Goal: Task Accomplishment & Management: Complete application form

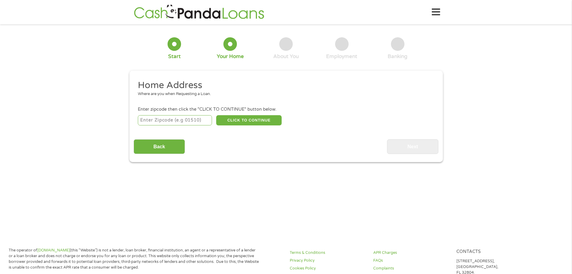
click at [205, 119] on input "number" at bounding box center [175, 120] width 74 height 10
type input "71301"
select select "[US_STATE]"
click at [238, 121] on button "CLICK TO CONTINUE" at bounding box center [248, 120] width 65 height 10
type input "71301"
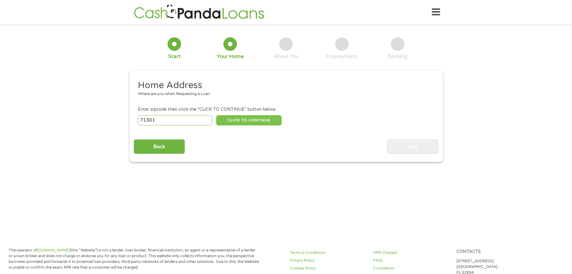
type input "[GEOGRAPHIC_DATA]"
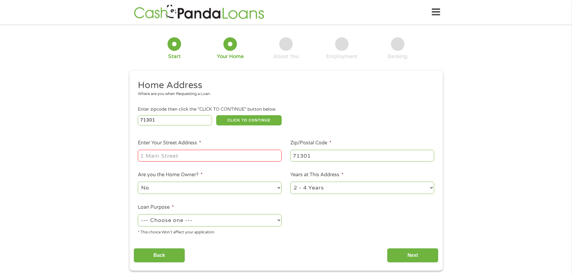
click at [326, 155] on input "71301" at bounding box center [362, 155] width 144 height 11
click at [186, 121] on input "71301" at bounding box center [175, 120] width 74 height 10
type input "71303"
click at [237, 122] on button "CLICK TO CONTINUE" at bounding box center [248, 120] width 65 height 10
type input "71303"
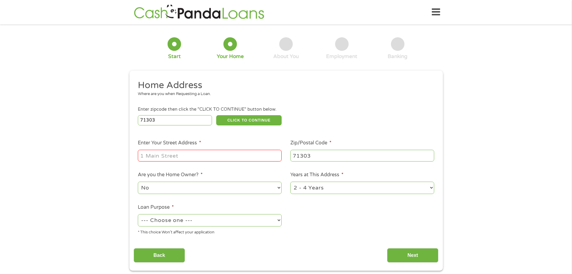
click at [196, 161] on div at bounding box center [210, 156] width 144 height 14
click at [197, 160] on input "Enter Your Street Address *" at bounding box center [210, 155] width 144 height 11
type input "5214 [PERSON_NAME]"
click at [169, 249] on input "Back" at bounding box center [159, 255] width 51 height 15
click at [173, 257] on input "Back" at bounding box center [159, 255] width 51 height 15
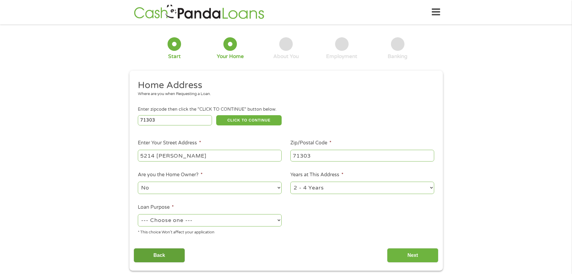
scroll to position [2, 2]
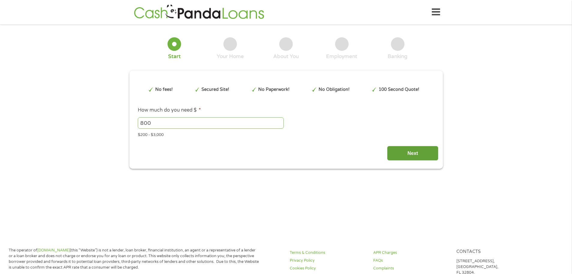
click at [409, 146] on input "Next" at bounding box center [412, 153] width 51 height 15
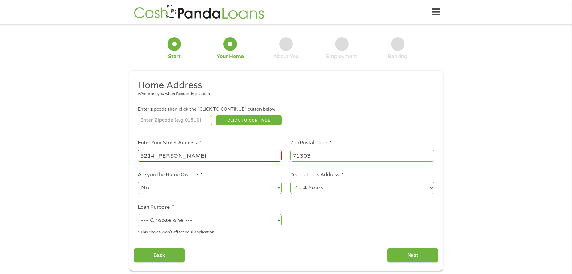
click at [212, 157] on input "5214 [PERSON_NAME]" at bounding box center [210, 155] width 144 height 11
click at [333, 190] on select "1 Year or less 1 - 2 Years 2 - 4 Years Over 4 Years" at bounding box center [362, 187] width 144 height 12
select select "60months"
click at [290, 181] on select "1 Year or less 1 - 2 Years 2 - 4 Years Over 4 Years" at bounding box center [362, 187] width 144 height 12
click at [260, 214] on select "--- Choose one --- Pay Bills Debt Consolidation Home Improvement Major Purchase…" at bounding box center [210, 220] width 144 height 12
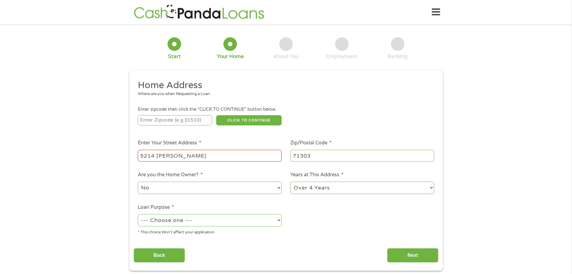
select select "shorttermcash"
click at [138, 214] on select "--- Choose one --- Pay Bills Debt Consolidation Home Improvement Major Purchase…" at bounding box center [210, 220] width 144 height 12
click at [405, 256] on input "Next" at bounding box center [412, 255] width 51 height 15
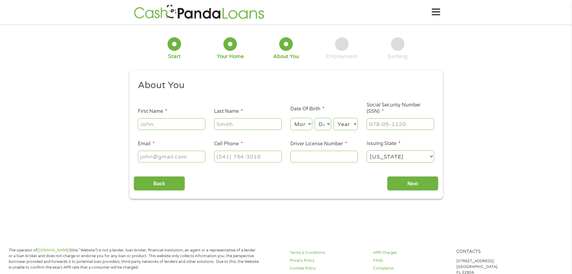
click at [194, 120] on input "First Name *" at bounding box center [172, 123] width 68 height 11
type input "Sequaiya"
type input "Blue"
click at [293, 124] on select "Month 1 2 3 4 5 6 7 8 9 10 11 12" at bounding box center [301, 124] width 22 height 12
select select "8"
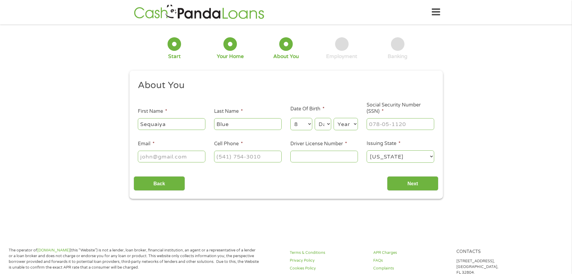
click at [290, 118] on select "Month 1 2 3 4 5 6 7 8 9 10 11 12" at bounding box center [301, 124] width 22 height 12
click at [320, 123] on select "Day 1 2 3 4 5 6 7 8 9 10 11 12 13 14 15 16 17 18 19 20 21 22 23 24 25 26 27 28 …" at bounding box center [323, 124] width 16 height 12
select select "15"
click at [315, 118] on select "Day 1 2 3 4 5 6 7 8 9 10 11 12 13 14 15 16 17 18 19 20 21 22 23 24 25 26 27 28 …" at bounding box center [323, 124] width 16 height 12
click at [338, 126] on select "Year [DATE] 2006 2005 2004 2003 2002 2001 2000 1999 1998 1997 1996 1995 1994 19…" at bounding box center [346, 124] width 24 height 12
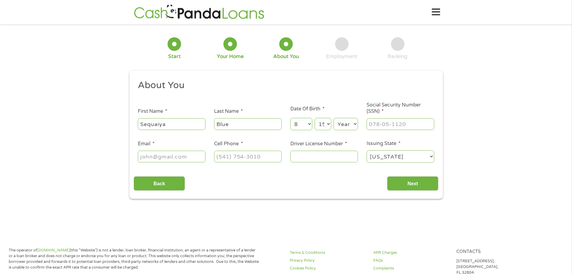
select select "1989"
click at [334, 118] on select "Year [DATE] 2006 2005 2004 2003 2002 2001 2000 1999 1998 1997 1996 1995 1994 19…" at bounding box center [346, 124] width 24 height 12
click at [386, 121] on input "___-__-____" at bounding box center [401, 123] width 68 height 11
type input "437-75-3480"
click at [227, 156] on input "(___) ___-____" at bounding box center [248, 155] width 68 height 11
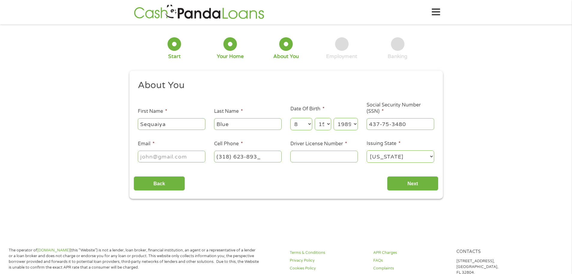
type input "[PHONE_NUMBER]"
type input "010517992"
click at [177, 153] on input "Email *" at bounding box center [172, 155] width 68 height 11
type input "[EMAIL_ADDRESS][DOMAIN_NAME]"
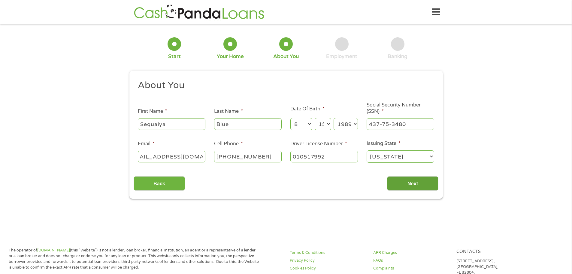
scroll to position [0, 0]
click at [414, 181] on input "Next" at bounding box center [412, 183] width 51 height 15
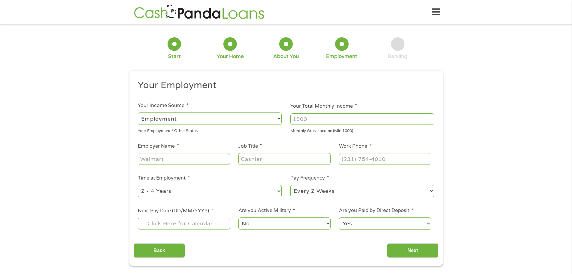
click at [333, 112] on div at bounding box center [362, 119] width 144 height 14
click at [333, 116] on input "Your Total Monthly Income *" at bounding box center [362, 118] width 144 height 11
type input "2500"
click at [256, 122] on select "--- Choose one --- Employment [DEMOGRAPHIC_DATA] Benefits" at bounding box center [210, 118] width 144 height 12
click at [138, 112] on select "--- Choose one --- Employment [DEMOGRAPHIC_DATA] Benefits" at bounding box center [210, 118] width 144 height 12
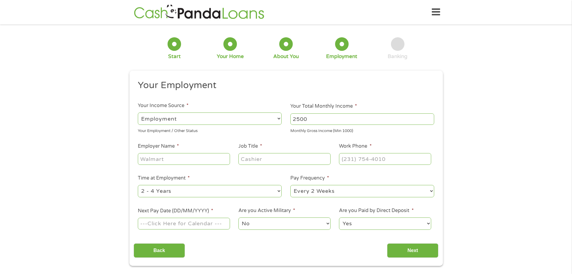
click at [211, 162] on input "Employer Name *" at bounding box center [184, 158] width 92 height 11
click at [226, 194] on select "--- Choose one --- 1 Year or less 1 - 2 Years 2 - 4 Years Over 4 Years" at bounding box center [210, 191] width 144 height 12
select select "12months"
click at [138, 185] on select "--- Choose one --- 1 Year or less 1 - 2 Years 2 - 4 Years Over 4 Years" at bounding box center [210, 191] width 144 height 12
click at [307, 194] on select "--- Choose one --- Every 2 Weeks Every Week Monthly Semi-Monthly" at bounding box center [362, 191] width 144 height 12
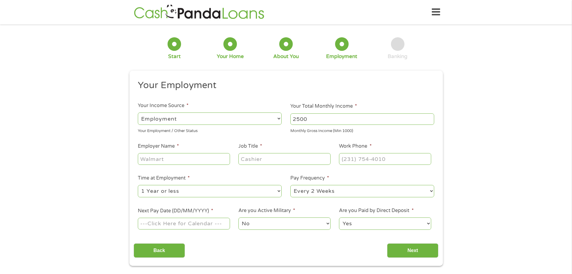
click at [264, 190] on select "--- Choose one --- 1 Year or less 1 - 2 Years 2 - 4 Years Over 4 Years" at bounding box center [210, 191] width 144 height 12
click at [241, 177] on li "Time at Employment * --- Choose one --- 1 Year or less 1 - 2 Years 2 - 4 Years …" at bounding box center [210, 186] width 153 height 24
click at [255, 220] on select "No Yes" at bounding box center [285, 223] width 92 height 12
click at [342, 209] on label "Are you Paid by Direct Deposit *" at bounding box center [376, 210] width 74 height 6
click at [342, 217] on select "Yes No" at bounding box center [385, 223] width 92 height 12
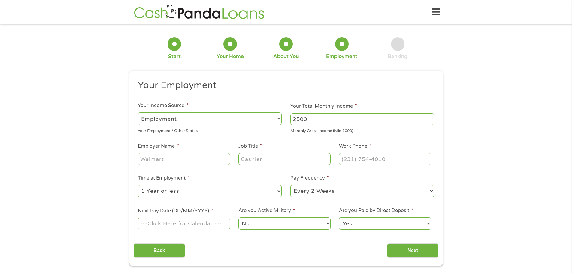
click at [188, 223] on input "Next Pay Date (DD/MM/YYYY) *" at bounding box center [184, 222] width 92 height 11
click at [190, 228] on input "[DATE]" at bounding box center [184, 222] width 92 height 11
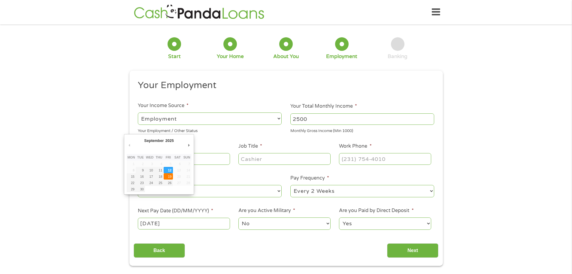
type input "[DATE]"
click at [190, 221] on input "[DATE]" at bounding box center [184, 222] width 92 height 11
drag, startPoint x: 190, startPoint y: 221, endPoint x: 124, endPoint y: 222, distance: 66.1
click at [124, 222] on div "1 Start 2 Your Home 3 About You 4 Employment 5 Banking 6 This field is hidden w…" at bounding box center [286, 147] width 324 height 237
click at [152, 157] on input "Employer Name *" at bounding box center [184, 158] width 92 height 11
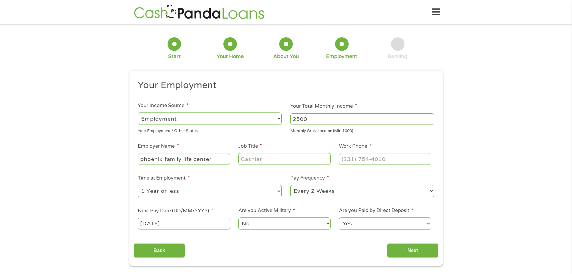
type input "phoenix family life center"
click at [258, 158] on input "Job Title *" at bounding box center [285, 158] width 92 height 11
type input "administrative assistant"
click at [352, 157] on input "(___) ___-____" at bounding box center [385, 158] width 92 height 11
type input "[PHONE_NUMBER]"
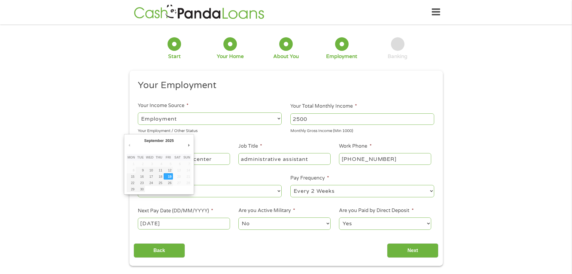
click at [157, 224] on input "[DATE]" at bounding box center [184, 222] width 92 height 11
drag, startPoint x: 185, startPoint y: 227, endPoint x: 142, endPoint y: 228, distance: 42.4
click at [142, 228] on input "[DATE]" at bounding box center [184, 222] width 92 height 11
click at [225, 243] on div "Back Next" at bounding box center [286, 248] width 305 height 19
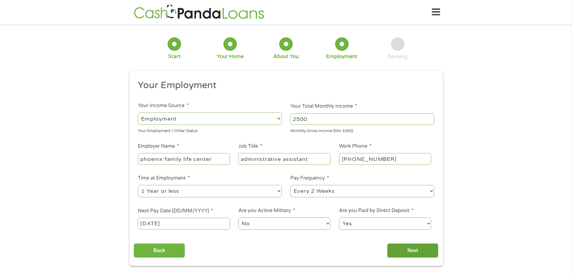
click at [413, 256] on input "Next" at bounding box center [412, 250] width 51 height 15
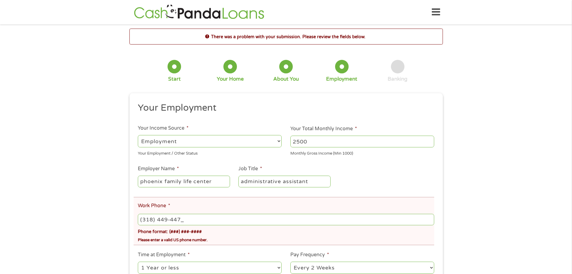
type input "[PHONE_NUMBER]"
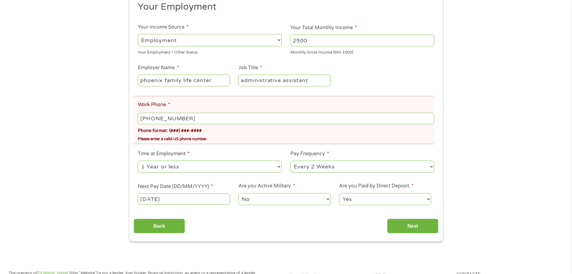
scroll to position [120, 0]
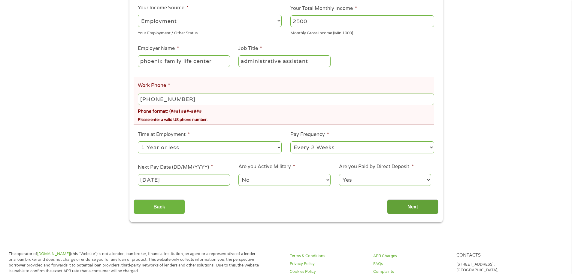
click at [412, 207] on input "Next" at bounding box center [412, 206] width 51 height 15
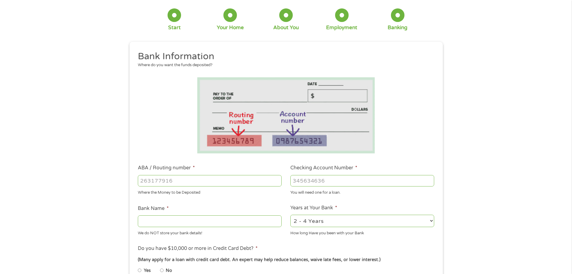
scroll to position [0, 0]
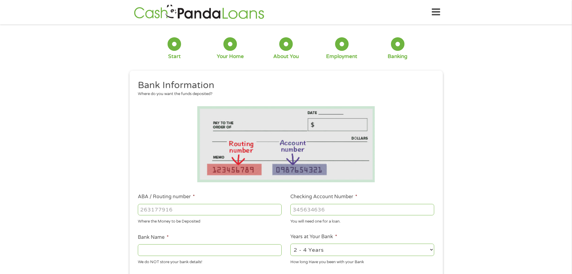
click at [260, 249] on input "Bank Name *" at bounding box center [210, 249] width 144 height 11
click at [196, 213] on input "ABA / Routing number *" at bounding box center [210, 209] width 144 height 11
type input "103100195"
type input "CENTRAL NATIONAL BANK TRUST"
click at [198, 214] on input "103100195" at bounding box center [210, 209] width 144 height 11
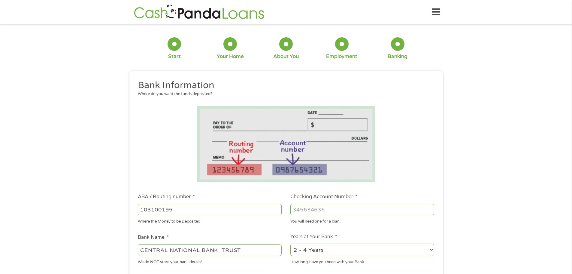
type input "103100195"
click at [301, 212] on input "Checking Account Number *" at bounding box center [362, 209] width 144 height 11
click at [299, 209] on input "Checking Account Number *" at bounding box center [362, 209] width 144 height 11
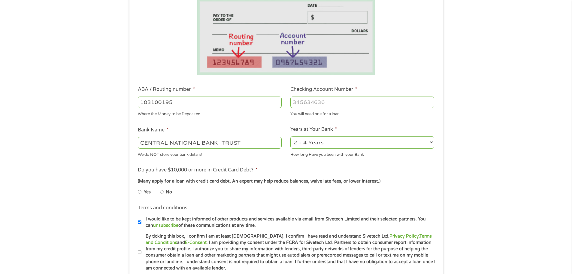
scroll to position [120, 0]
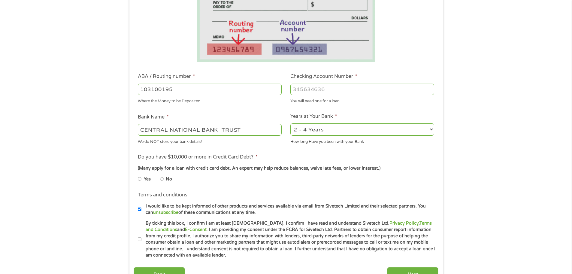
type input "[CREDIT_CARD_NUMBER]"
click at [165, 182] on li "No" at bounding box center [171, 179] width 22 height 12
click at [159, 177] on li "Yes" at bounding box center [149, 179] width 22 height 12
click at [163, 180] on input "No" at bounding box center [162, 179] width 4 height 10
radio input "true"
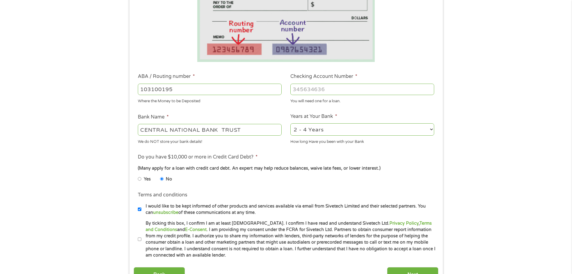
click at [140, 238] on input "By ticking this box, I confirm I am at least [DEMOGRAPHIC_DATA]. I confirm I ha…" at bounding box center [140, 239] width 4 height 10
checkbox input "true"
click at [424, 271] on input "Next" at bounding box center [412, 274] width 51 height 15
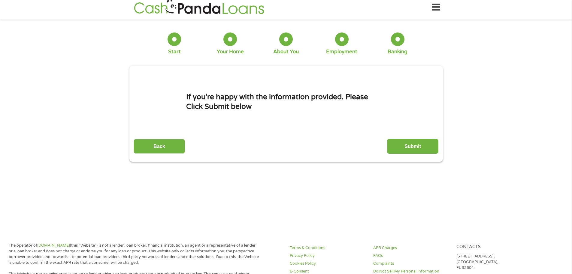
scroll to position [0, 0]
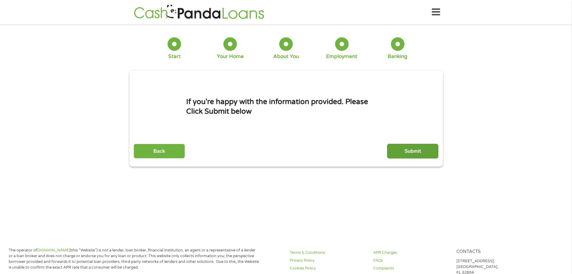
click at [410, 153] on input "Submit" at bounding box center [412, 151] width 51 height 15
